Goal: Task Accomplishment & Management: Manage account settings

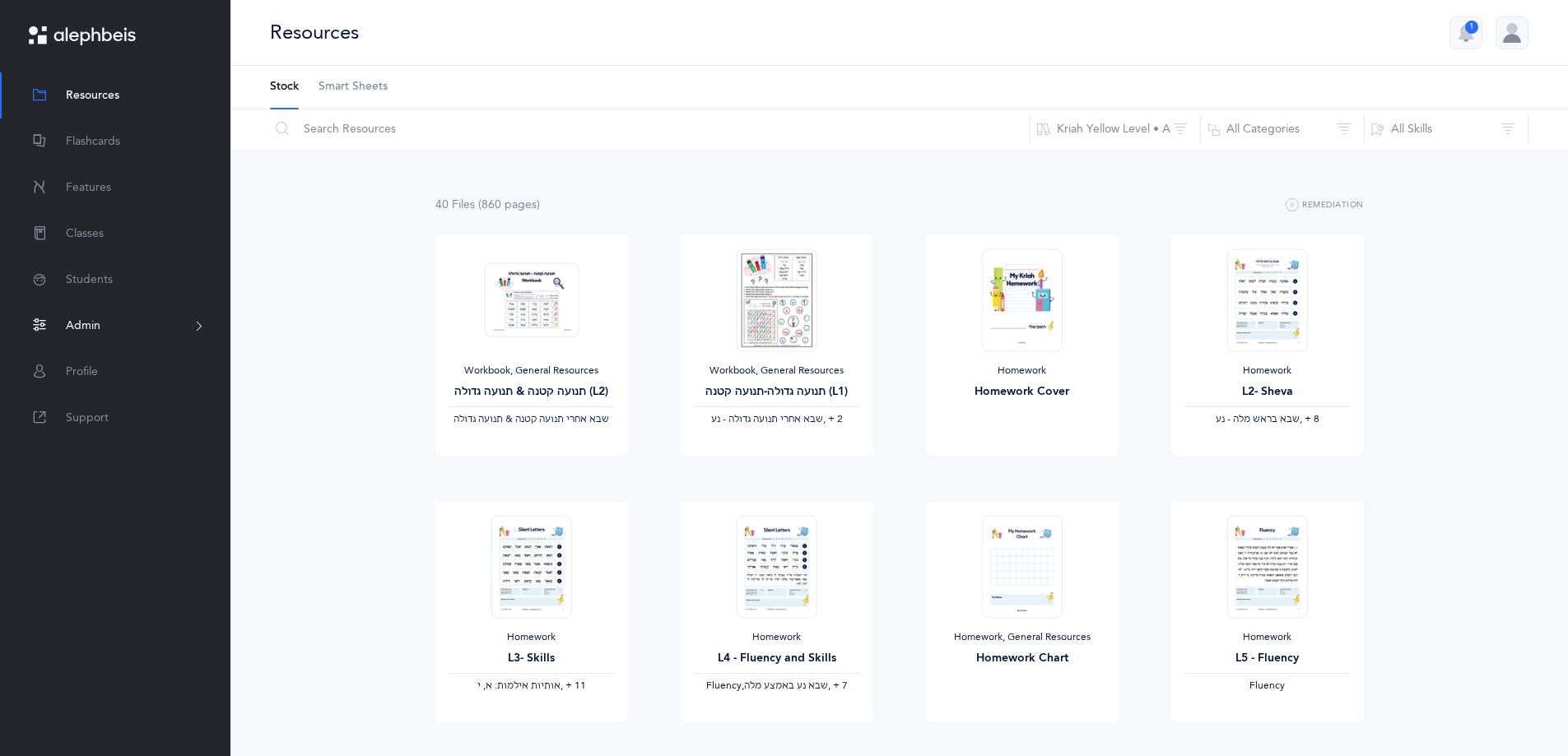
click at [94, 322] on span "Admin" at bounding box center [83, 326] width 35 height 17
click at [92, 369] on link "Staff" at bounding box center [84, 363] width 37 height 13
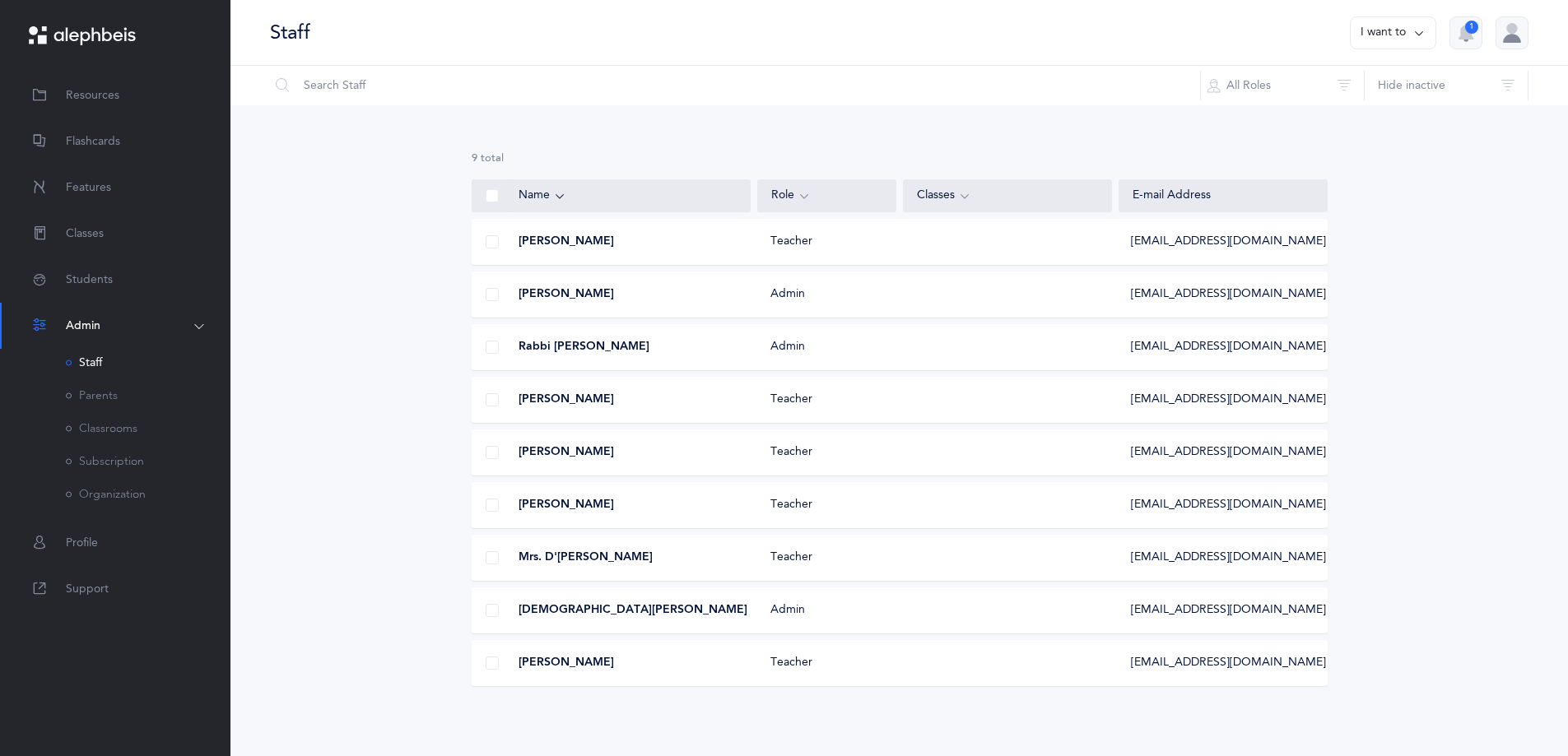
click at [854, 404] on div "Teacher" at bounding box center [826, 400] width 139 height 16
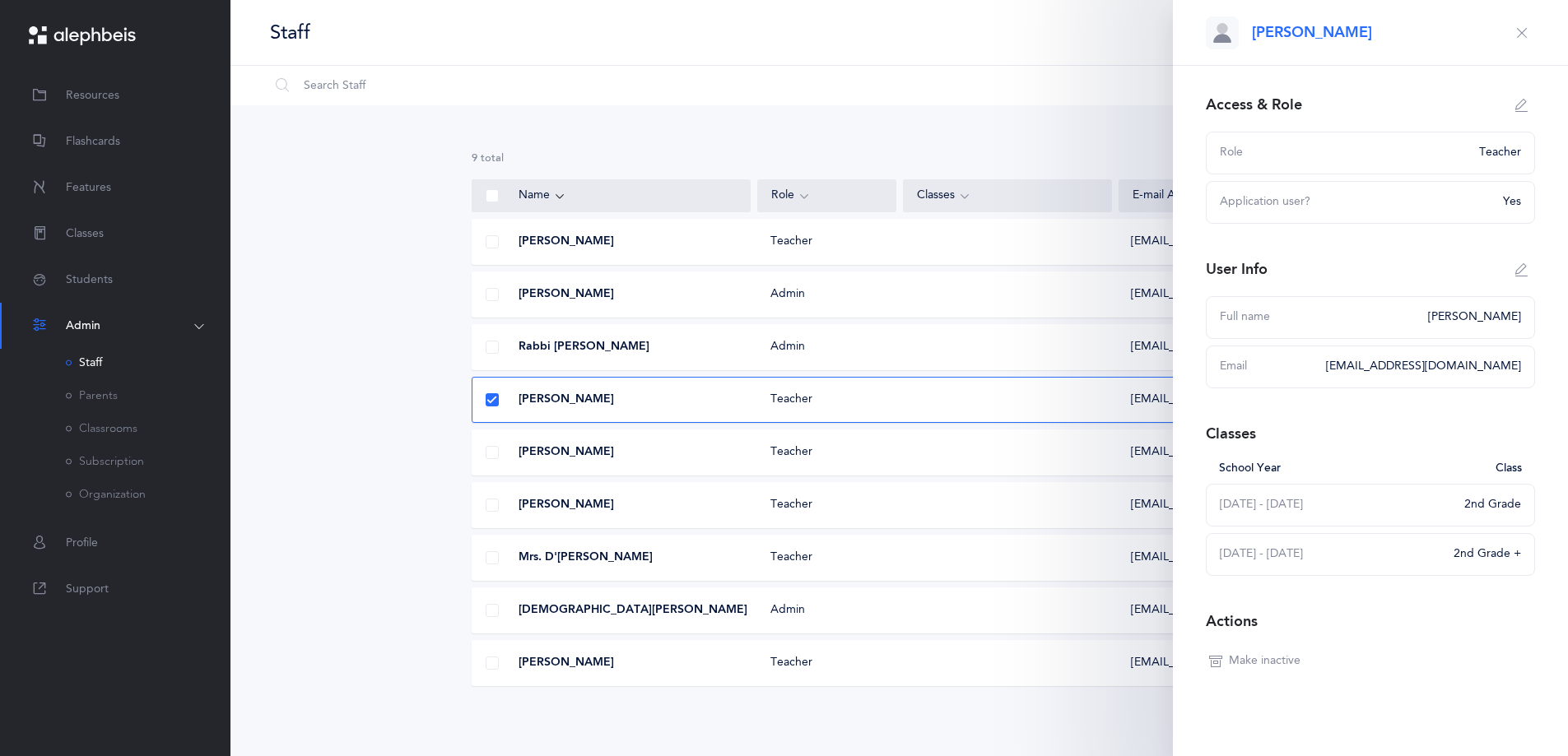
click at [1448, 158] on div "Role" at bounding box center [1344, 152] width 249 height 16
click at [1490, 152] on div "Teacher" at bounding box center [1495, 152] width 52 height 16
click at [1508, 112] on button "button" at bounding box center [1521, 105] width 26 height 26
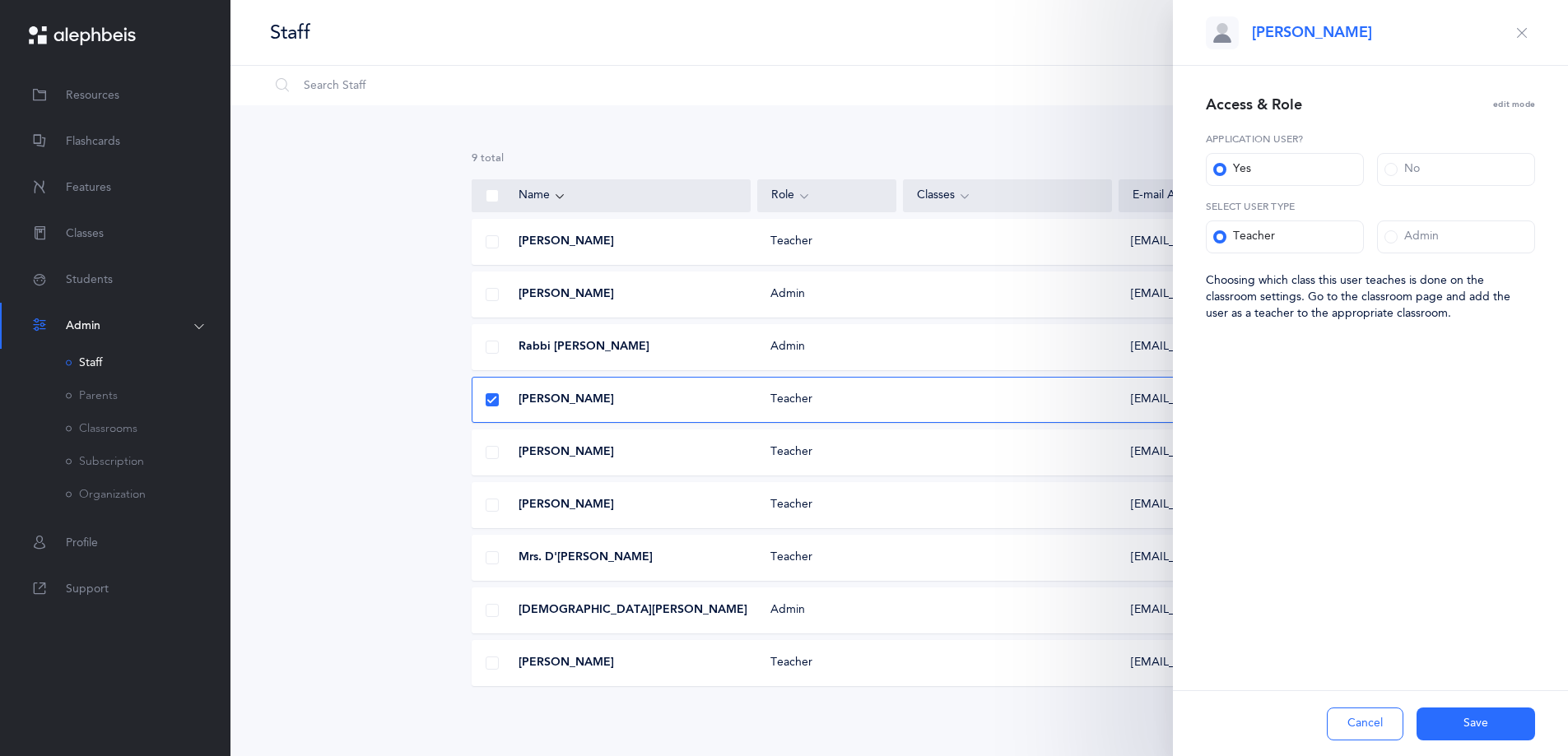
click at [1400, 236] on div "Admin" at bounding box center [1411, 237] width 54 height 16
click at [0, 0] on input "Admin" at bounding box center [0, 0] width 0 height 0
click at [1451, 724] on button "Save" at bounding box center [1476, 724] width 118 height 33
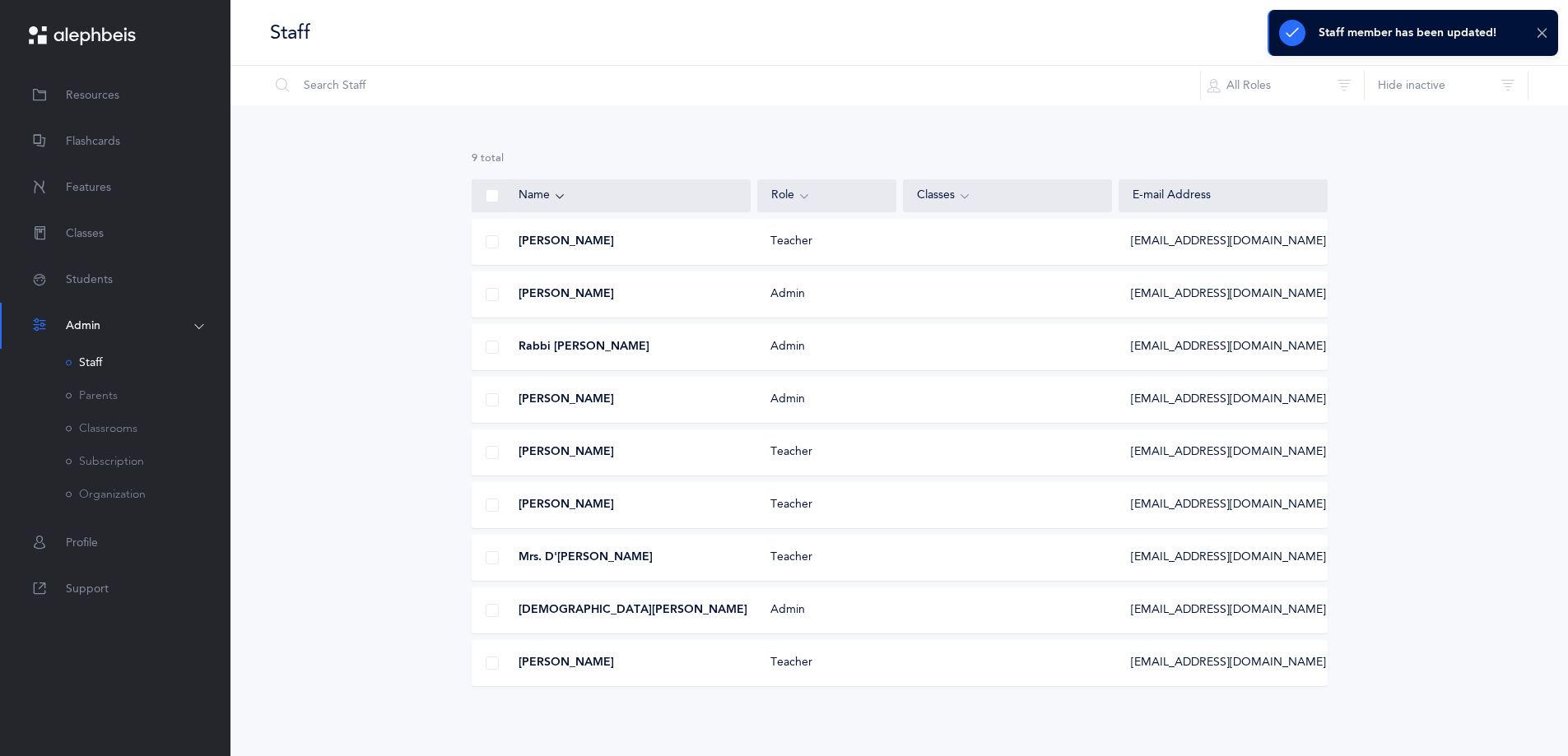
click at [1544, 31] on icon at bounding box center [1542, 33] width 13 height 14
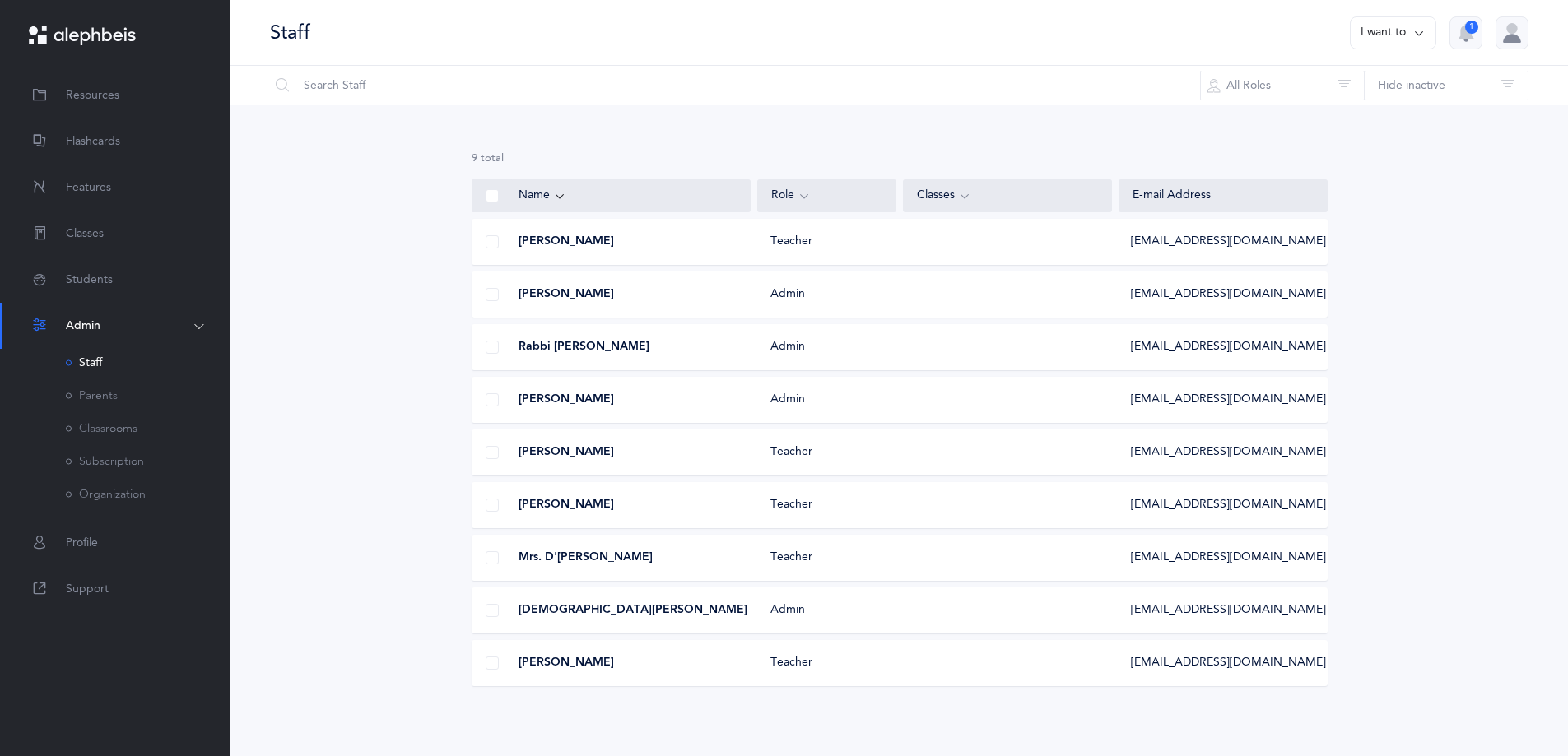
click at [496, 556] on span at bounding box center [492, 559] width 13 height 13
click at [0, 0] on input "checkbox" at bounding box center [0, 0] width 0 height 0
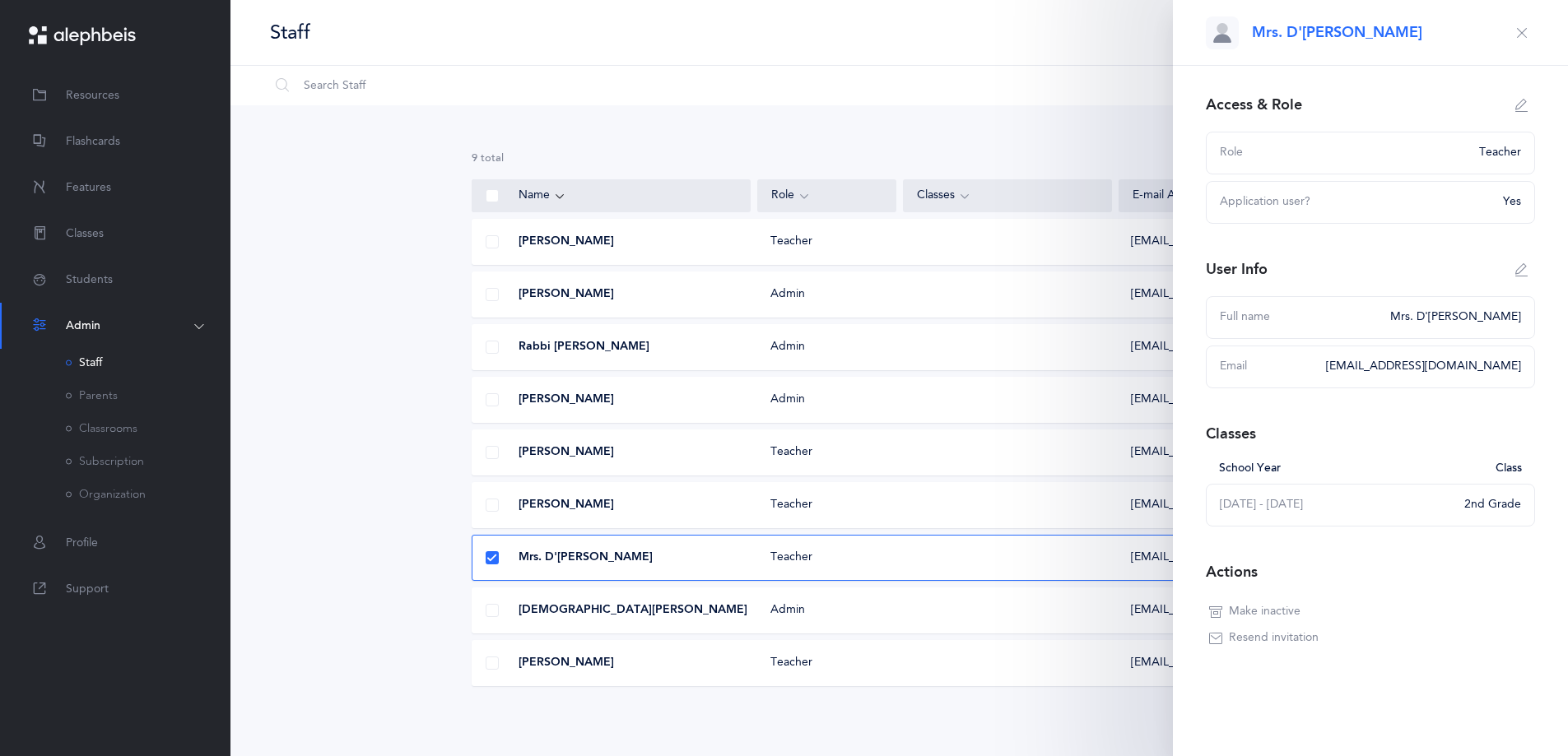
click at [1262, 608] on span "Make inactive" at bounding box center [1265, 612] width 71 height 16
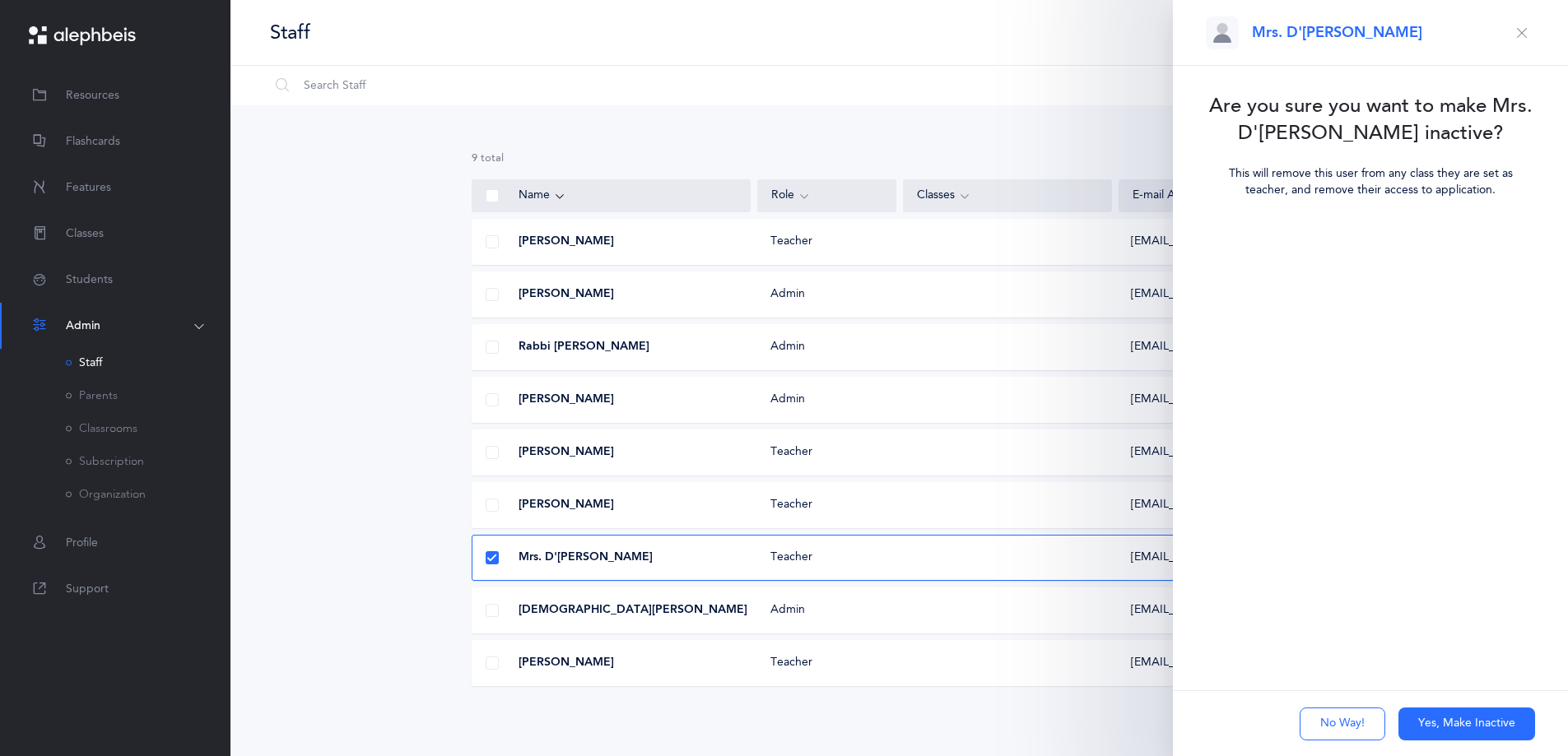
click at [1430, 728] on button "Yes, Make Inactive" at bounding box center [1467, 724] width 137 height 33
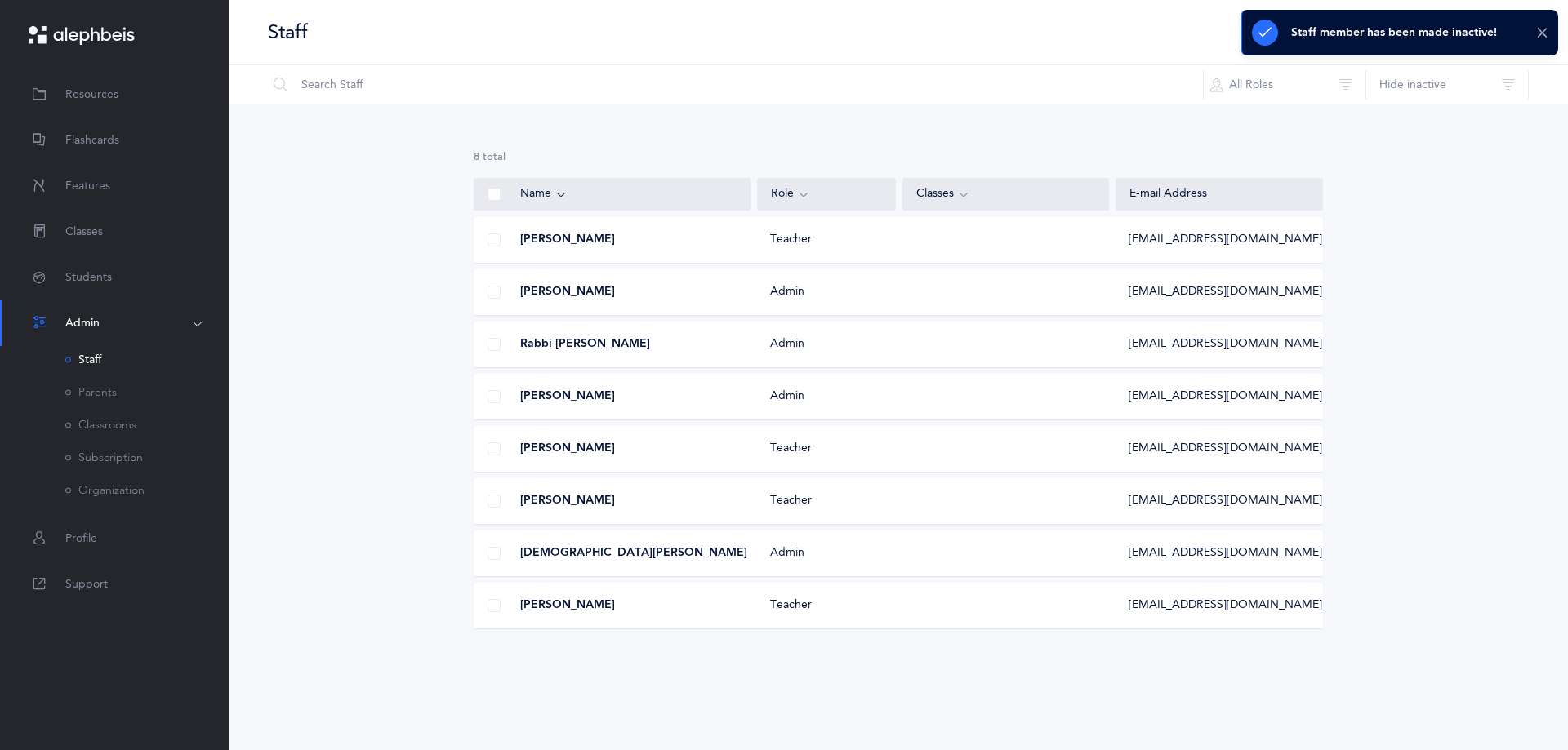
click at [1541, 32] on icon at bounding box center [1541, 32] width 12 height 14
